Goal: Transaction & Acquisition: Purchase product/service

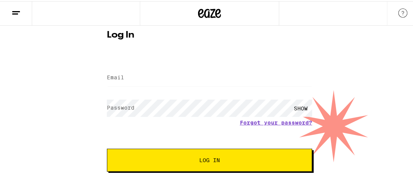
scroll to position [39, 0]
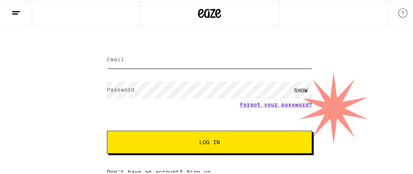
type input "[EMAIL_ADDRESS][DOMAIN_NAME]"
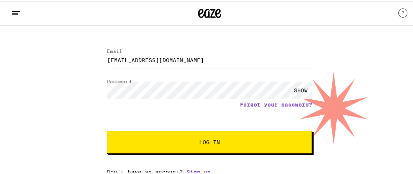
scroll to position [0, 0]
click at [192, 114] on form "Email Email [EMAIL_ADDRESS][DOMAIN_NAME] Password Password SHOW Forgot your pas…" at bounding box center [209, 96] width 205 height 113
click at [210, 140] on span "Log In" at bounding box center [209, 140] width 21 height 5
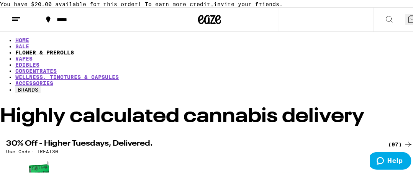
click at [74, 54] on link "FLOWER & PREROLLS" at bounding box center [44, 51] width 59 height 6
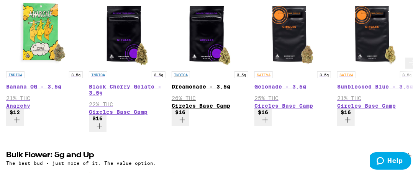
scroll to position [191, 0]
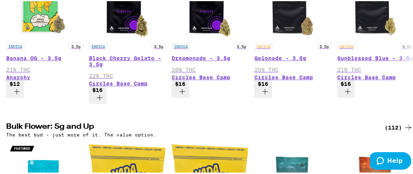
click at [396, 122] on div "(112)" at bounding box center [398, 126] width 28 height 9
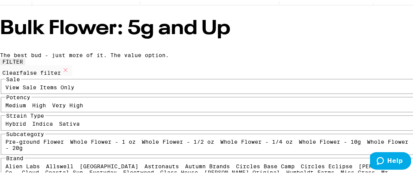
scroll to position [77, 0]
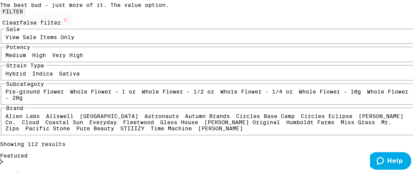
click at [46, 57] on label "High" at bounding box center [40, 54] width 14 height 6
click at [34, 52] on input "High" at bounding box center [34, 52] width 0 height 0
click at [46, 57] on label "High" at bounding box center [40, 54] width 14 height 6
click at [34, 52] on input "High" at bounding box center [34, 52] width 0 height 0
checkbox input "false"
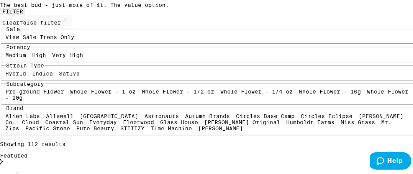
click at [83, 57] on label "Very High" at bounding box center [67, 54] width 31 height 6
click at [54, 52] on input "Very High" at bounding box center [54, 52] width 0 height 0
checkbox input "true"
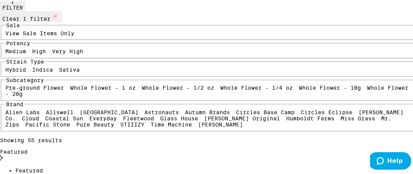
scroll to position [115, 0]
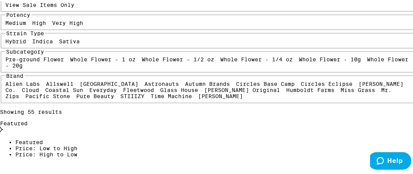
click at [80, 43] on label "Sativa" at bounding box center [69, 40] width 21 height 6
click at [61, 39] on input "Sativa" at bounding box center [61, 38] width 0 height 0
checkbox input "true"
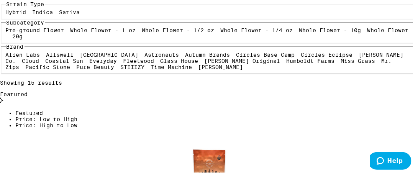
scroll to position [191, 0]
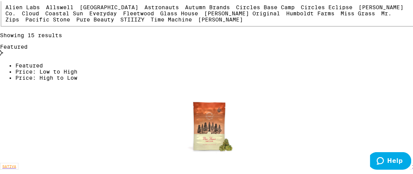
checkbox input "true"
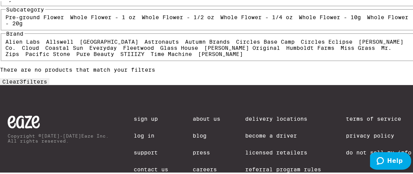
scroll to position [191, 0]
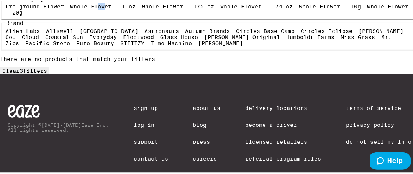
drag, startPoint x: 40, startPoint y: 94, endPoint x: 45, endPoint y: 92, distance: 5.7
click at [70, 8] on label "Whole Flower - 1 oz" at bounding box center [102, 5] width 65 height 6
drag, startPoint x: 37, startPoint y: 93, endPoint x: 44, endPoint y: 91, distance: 6.8
click at [70, 8] on label "Whole Flower - 1 oz" at bounding box center [102, 5] width 65 height 6
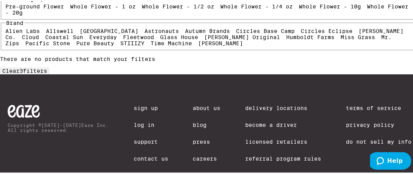
click at [115, 15] on div "Pre-ground Flower Whole Flower - 1 oz Whole Flower - 1/2 oz Whole Flower - 1/4 …" at bounding box center [210, 8] width 408 height 12
drag, startPoint x: 61, startPoint y: 74, endPoint x: 67, endPoint y: 74, distance: 6.1
click at [64, 8] on label "Pre-ground Flower" at bounding box center [35, 5] width 59 height 6
drag, startPoint x: 44, startPoint y: 71, endPoint x: 53, endPoint y: 69, distance: 9.0
click at [53, 8] on label "Pre-ground Flower" at bounding box center [35, 5] width 59 height 6
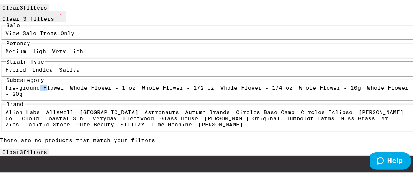
scroll to position [115, 0]
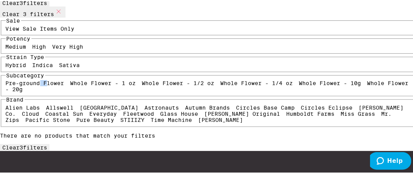
click at [47, 143] on span "Clear 3 filter s" at bounding box center [24, 146] width 45 height 6
checkbox input "false"
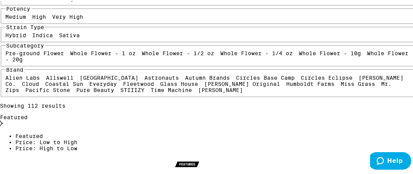
click at [46, 19] on label "High" at bounding box center [40, 16] width 14 height 6
click at [34, 14] on input "High" at bounding box center [34, 14] width 0 height 0
checkbox input "true"
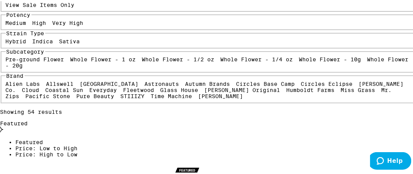
click at [80, 43] on label "Sativa" at bounding box center [69, 40] width 21 height 6
click at [61, 39] on input "Sativa" at bounding box center [61, 38] width 0 height 0
checkbox input "true"
click at [83, 25] on label "Very High" at bounding box center [67, 22] width 31 height 6
click at [54, 20] on input "Very High" at bounding box center [54, 20] width 0 height 0
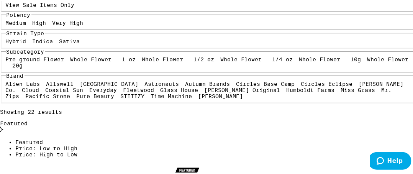
checkbox input "true"
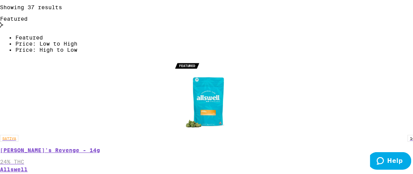
scroll to position [230, 0]
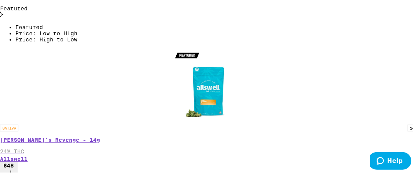
checkbox input "true"
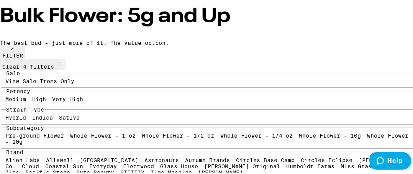
scroll to position [38, 0]
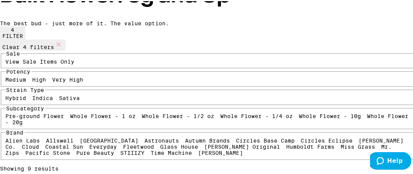
scroll to position [77, 0]
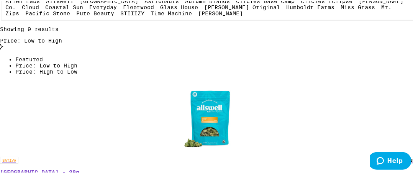
scroll to position [153, 0]
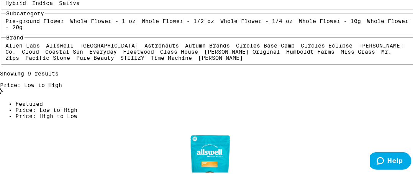
click at [44, 23] on label "Pre-ground Flower" at bounding box center [35, 20] width 59 height 6
click at [8, 18] on input "Pre-ground Flower" at bounding box center [7, 18] width 0 height 0
checkbox input "true"
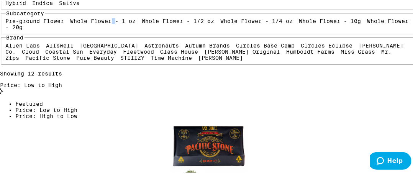
click at [70, 23] on label "Whole Flower - 1 oz" at bounding box center [102, 20] width 65 height 6
drag, startPoint x: 80, startPoint y: 130, endPoint x: 106, endPoint y: 122, distance: 27.2
click at [81, 23] on label "Whole Flower - 1 oz" at bounding box center [102, 20] width 65 height 6
click at [72, 18] on input "Whole Flower - 1 oz" at bounding box center [72, 18] width 0 height 0
checkbox input "false"
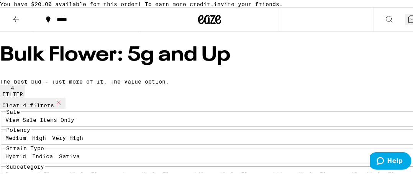
drag, startPoint x: 45, startPoint y: 123, endPoint x: 51, endPoint y: 123, distance: 5.7
click at [46, 108] on button "Clear 4 filters" at bounding box center [32, 101] width 65 height 11
click at [46, 108] on div "Clear 4 filters" at bounding box center [209, 101] width 419 height 11
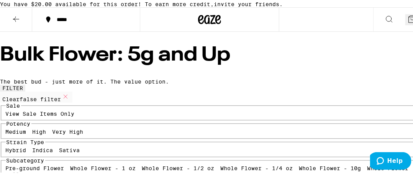
checkbox input "false"
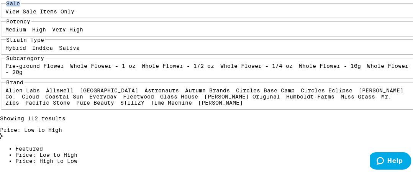
scroll to position [115, 0]
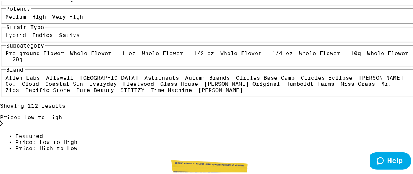
click at [80, 37] on label "Sativa" at bounding box center [69, 34] width 21 height 6
click at [61, 33] on input "Sativa" at bounding box center [61, 32] width 0 height 0
click at [80, 37] on label "Sativa" at bounding box center [69, 34] width 21 height 6
click at [61, 33] on input "Sativa" at bounding box center [61, 32] width 0 height 0
checkbox input "false"
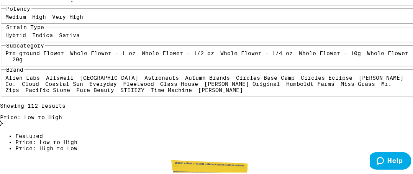
click at [83, 19] on label "Very High" at bounding box center [67, 16] width 31 height 6
click at [54, 14] on input "Very High" at bounding box center [54, 14] width 0 height 0
checkbox input "true"
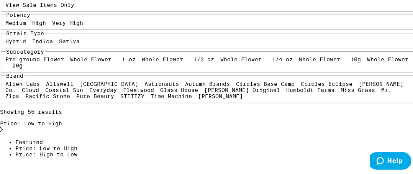
click at [80, 43] on label "Sativa" at bounding box center [69, 40] width 21 height 6
click at [61, 39] on input "Sativa" at bounding box center [61, 38] width 0 height 0
checkbox input "true"
click at [55, 61] on label "Pre-ground Flower" at bounding box center [35, 58] width 59 height 6
click at [8, 57] on input "Pre-ground Flower" at bounding box center [7, 56] width 0 height 0
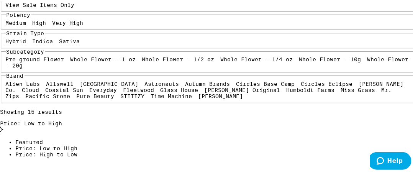
checkbox input "true"
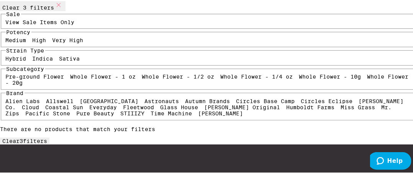
scroll to position [38, 0]
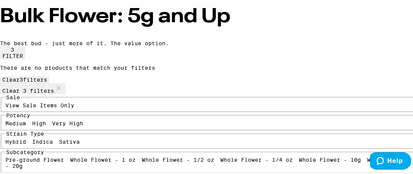
click at [44, 83] on button "Clear 3 filters" at bounding box center [32, 87] width 65 height 11
checkbox input "false"
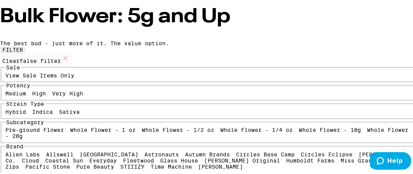
click at [46, 77] on label "View Sale Items Only" at bounding box center [40, 74] width 69 height 6
click at [8, 73] on input "View Sale Items Only" at bounding box center [7, 72] width 0 height 0
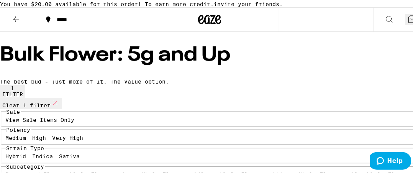
drag, startPoint x: 43, startPoint y: 123, endPoint x: 81, endPoint y: 119, distance: 37.7
click at [46, 108] on button "Clear 1 filter" at bounding box center [31, 101] width 62 height 11
checkbox input "false"
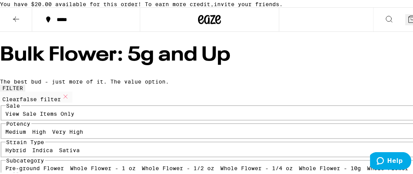
scroll to position [115, 0]
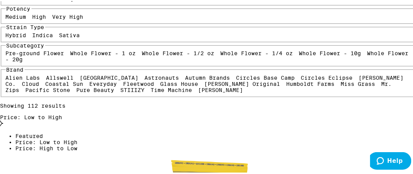
click at [83, 19] on label "Very High" at bounding box center [67, 16] width 31 height 6
click at [54, 14] on input "Very High" at bounding box center [54, 14] width 0 height 0
checkbox input "true"
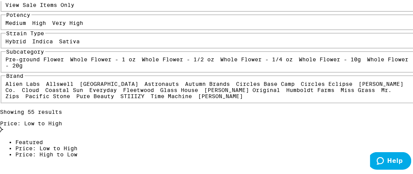
click at [22, 43] on label "Hybrid" at bounding box center [16, 40] width 21 height 6
click at [8, 39] on input "Hybrid" at bounding box center [7, 38] width 0 height 0
checkbox input "true"
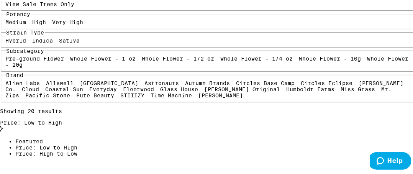
scroll to position [115, 0]
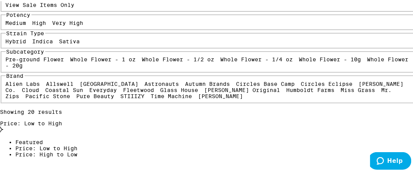
drag, startPoint x: 93, startPoint y: 110, endPoint x: 89, endPoint y: 111, distance: 4.3
click at [80, 43] on label "Sativa" at bounding box center [69, 40] width 21 height 6
drag, startPoint x: 103, startPoint y: 114, endPoint x: 107, endPoint y: 112, distance: 4.1
click at [80, 43] on label "Sativa" at bounding box center [69, 40] width 21 height 6
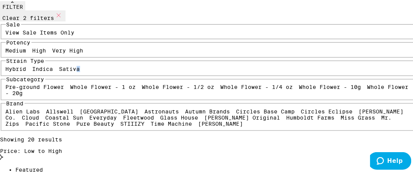
scroll to position [38, 0]
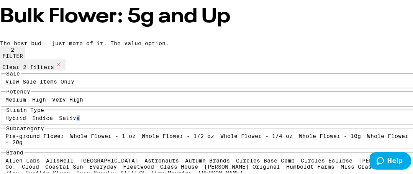
click at [40, 69] on button "Clear 2 filters" at bounding box center [32, 63] width 65 height 11
checkbox input "false"
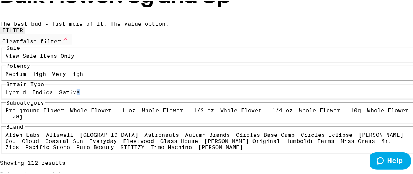
scroll to position [77, 0]
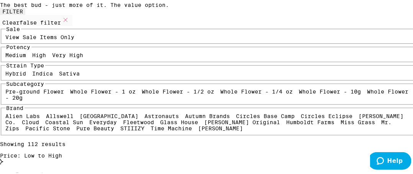
click at [83, 57] on label "Very High" at bounding box center [67, 54] width 31 height 6
click at [54, 52] on input "Very High" at bounding box center [54, 52] width 0 height 0
checkbox input "true"
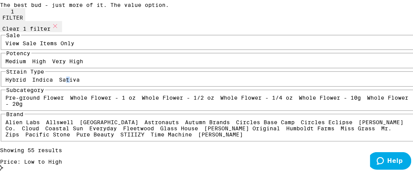
drag, startPoint x: 90, startPoint y: 150, endPoint x: 94, endPoint y: 147, distance: 4.5
click at [80, 82] on label "Sativa" at bounding box center [69, 78] width 21 height 6
click at [61, 77] on input "Sativa" at bounding box center [61, 77] width 0 height 0
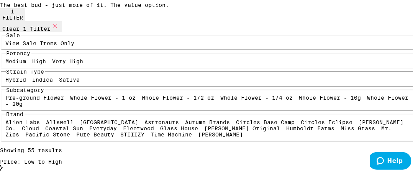
checkbox input "true"
drag, startPoint x: 84, startPoint y: 149, endPoint x: 89, endPoint y: 144, distance: 7.6
click at [88, 86] on fieldset "Strain Type Hybrid Indica Sativa" at bounding box center [209, 76] width 417 height 18
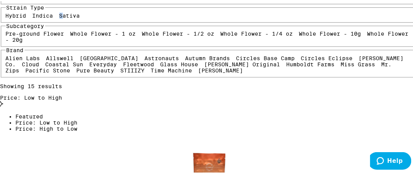
scroll to position [153, 0]
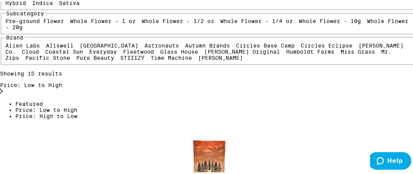
click at [142, 23] on label "Whole Flower - 1/2 oz" at bounding box center [178, 20] width 72 height 6
click at [144, 18] on input "Whole Flower - 1/2 oz" at bounding box center [144, 18] width 0 height 0
checkbox input "true"
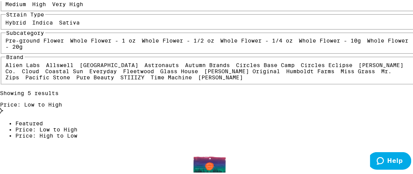
scroll to position [38, 0]
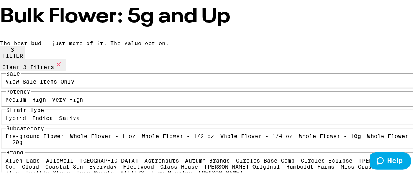
click at [46, 69] on button "Clear 3 filters" at bounding box center [32, 63] width 65 height 11
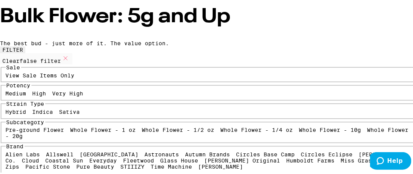
checkbox input "false"
click at [46, 63] on div "Clearfalse filter" at bounding box center [209, 57] width 419 height 11
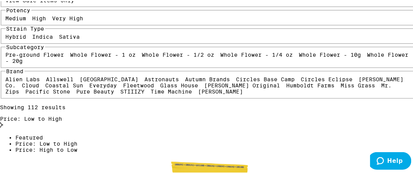
scroll to position [115, 0]
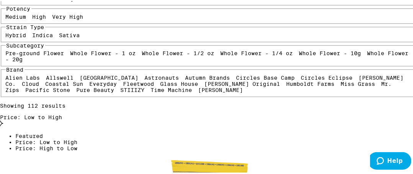
click at [83, 19] on label "Very High" at bounding box center [67, 16] width 31 height 6
click at [54, 14] on input "Very High" at bounding box center [54, 14] width 0 height 0
checkbox input "true"
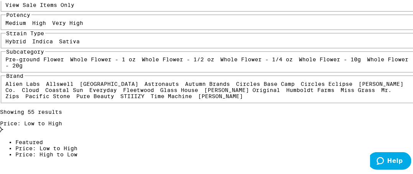
click at [80, 43] on label "Sativa" at bounding box center [69, 40] width 21 height 6
click at [61, 39] on input "Sativa" at bounding box center [61, 38] width 0 height 0
checkbox input "true"
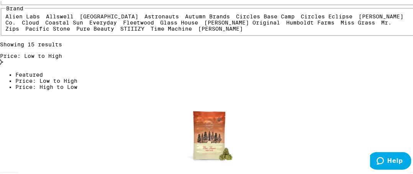
scroll to position [191, 0]
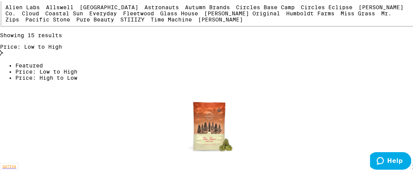
checkbox input "true"
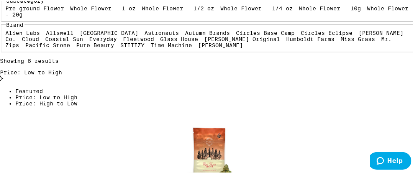
scroll to position [153, 0]
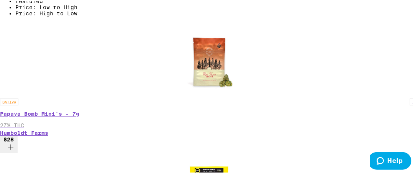
scroll to position [268, 0]
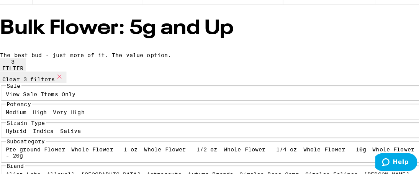
scroll to position [0, 0]
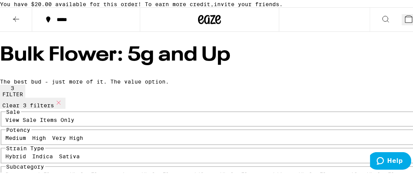
click at [412, 24] on span "2" at bounding box center [414, 21] width 3 height 6
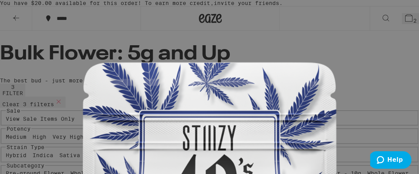
scroll to position [115, 0]
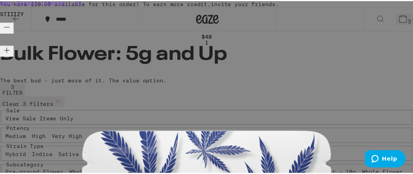
scroll to position [142, 0]
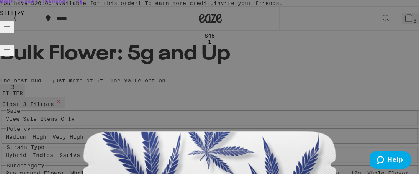
drag, startPoint x: 283, startPoint y: 154, endPoint x: 286, endPoint y: 153, distance: 3.9
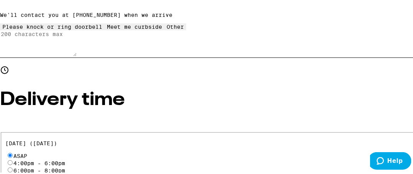
scroll to position [243, 0]
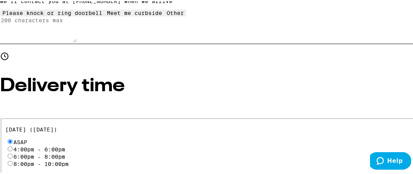
radio input "true"
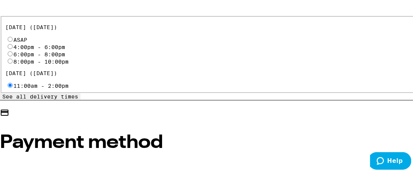
scroll to position [358, 0]
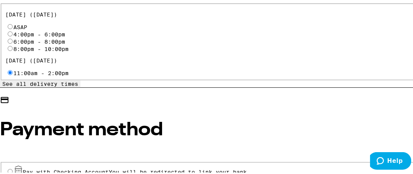
radio input "true"
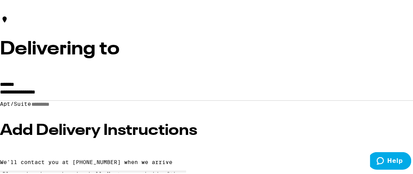
scroll to position [90, 0]
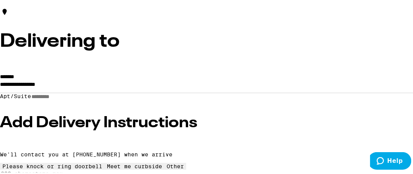
click at [159, 88] on input "**********" at bounding box center [209, 84] width 419 height 13
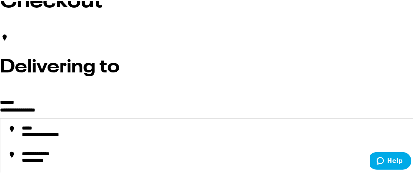
scroll to position [77, 0]
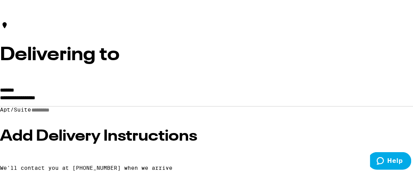
click at [412, 51] on icon at bounding box center [416, 48] width 3 height 6
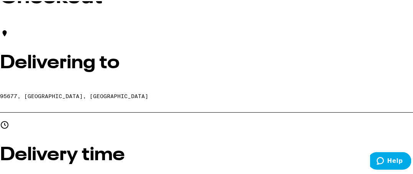
scroll to position [62, 0]
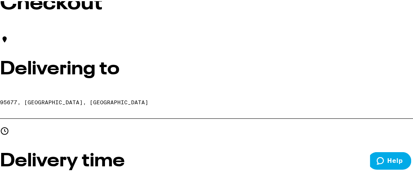
click at [90, 77] on h2 "Delivering to" at bounding box center [59, 68] width 119 height 18
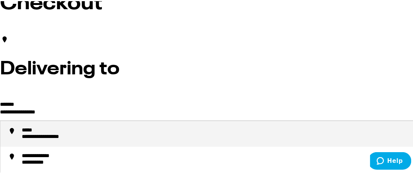
drag, startPoint x: 32, startPoint y: 112, endPoint x: 37, endPoint y: 111, distance: 5.1
click at [37, 111] on input "**********" at bounding box center [209, 112] width 419 height 13
click at [29, 112] on div "**********" at bounding box center [209, 161] width 419 height 123
click at [35, 111] on input "**********" at bounding box center [209, 112] width 419 height 13
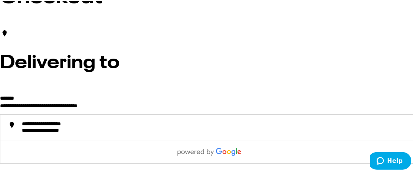
scroll to position [77, 0]
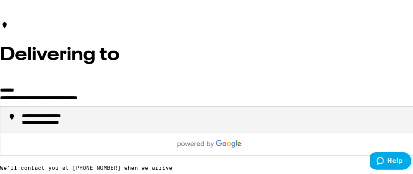
click at [150, 119] on div "**********" at bounding box center [217, 118] width 390 height 13
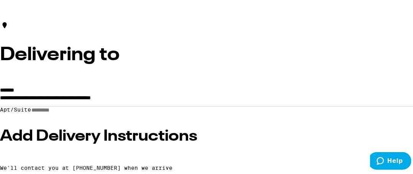
type input "**********"
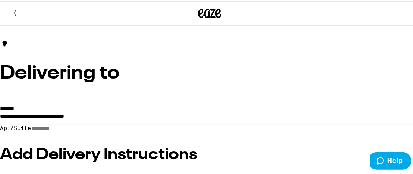
scroll to position [129, 0]
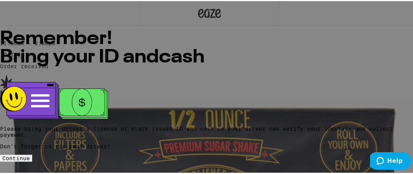
scroll to position [77, 0]
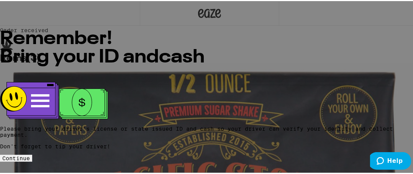
click at [30, 154] on span "Continue" at bounding box center [16, 157] width 28 height 6
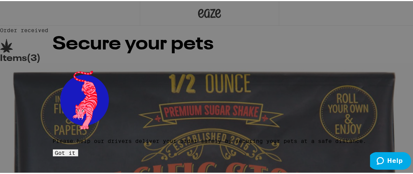
click at [76, 149] on span "Got it" at bounding box center [65, 152] width 21 height 6
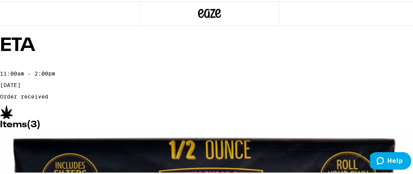
scroll to position [0, 0]
